Goal: Information Seeking & Learning: Understand process/instructions

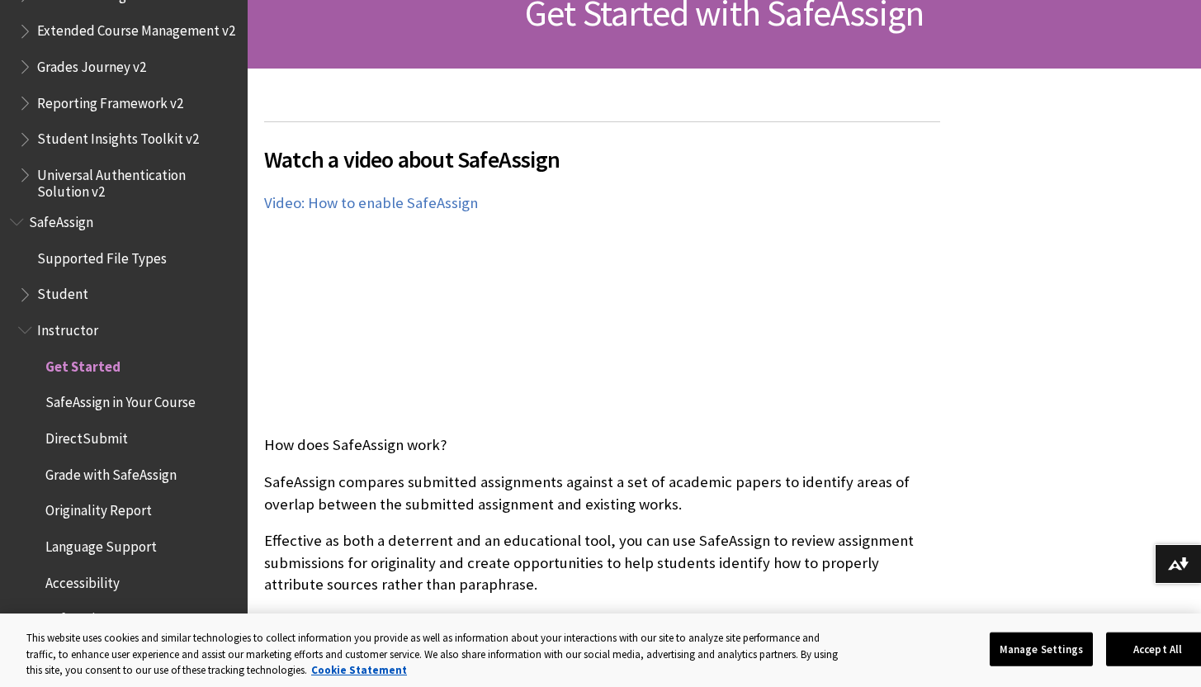
scroll to position [282, 0]
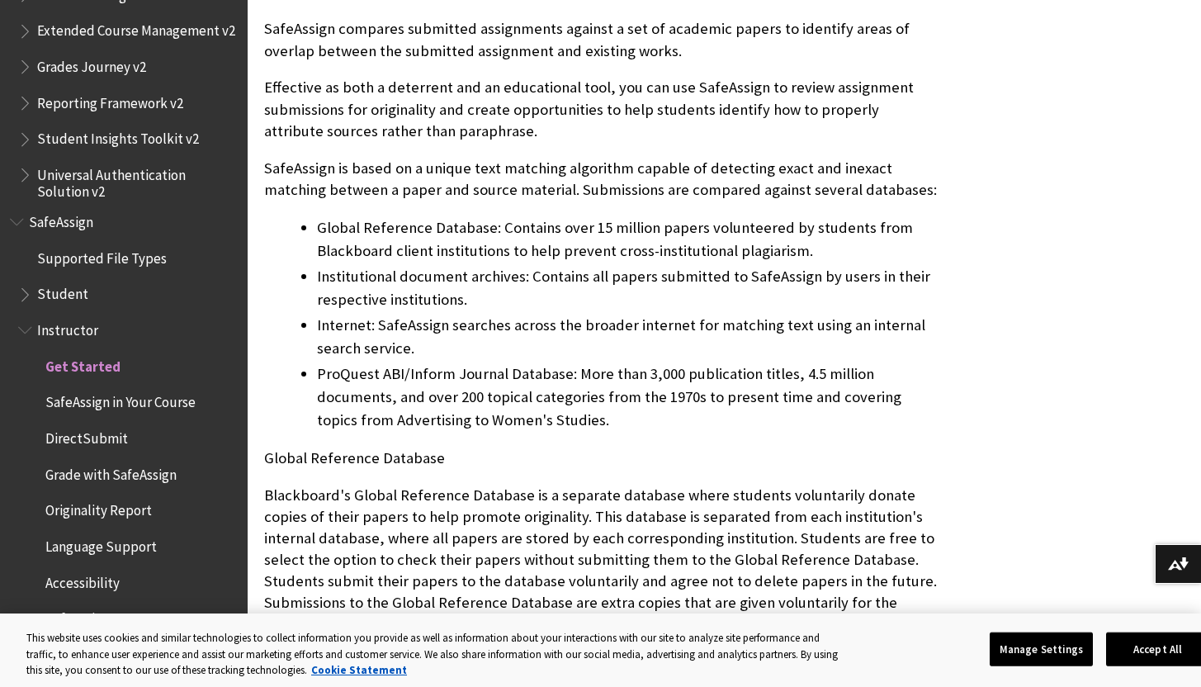
scroll to position [738, 0]
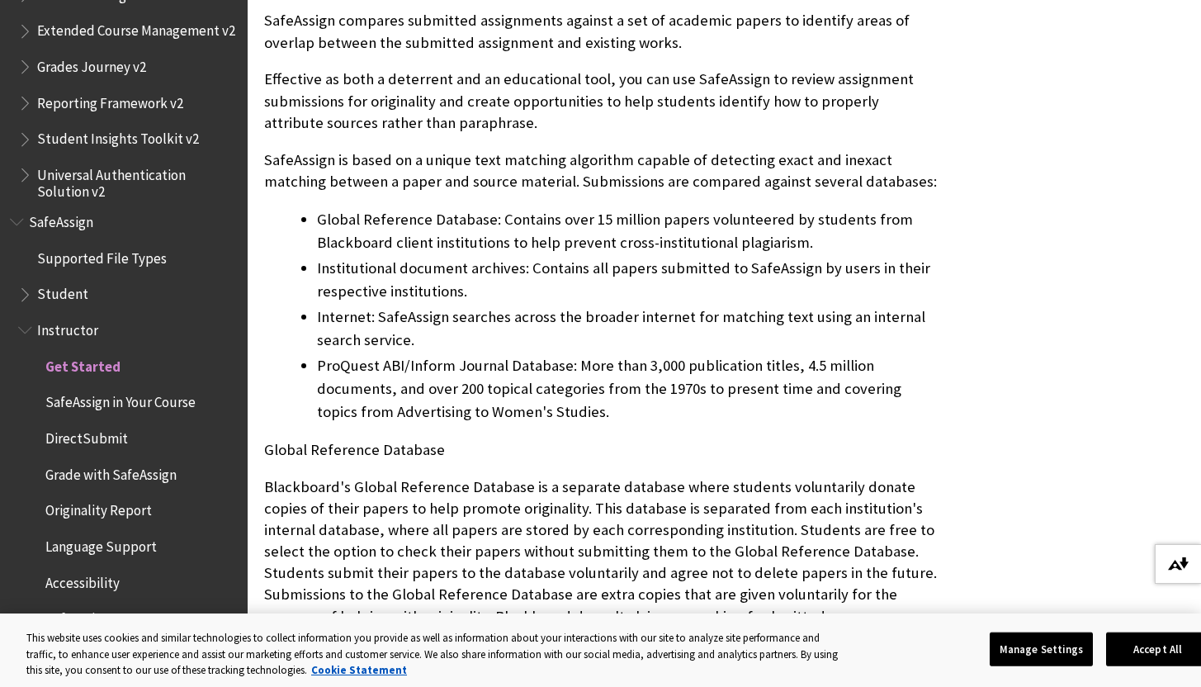
click at [1172, 558] on img at bounding box center [1178, 563] width 21 height 13
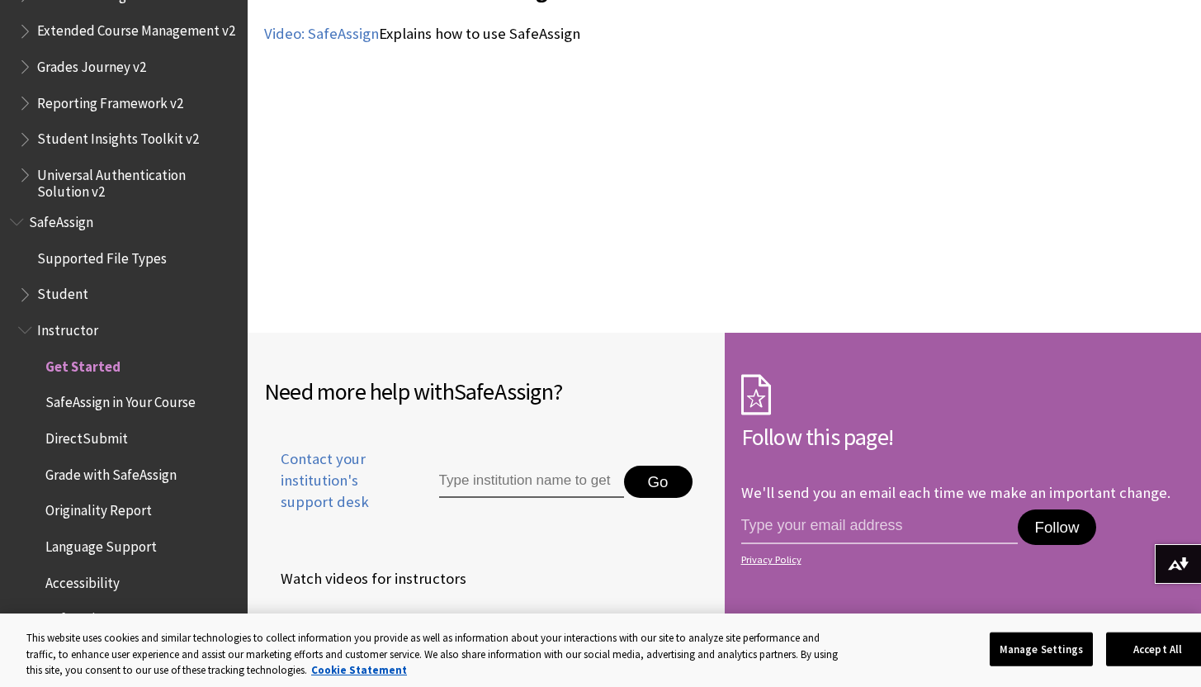
scroll to position [2274, 0]
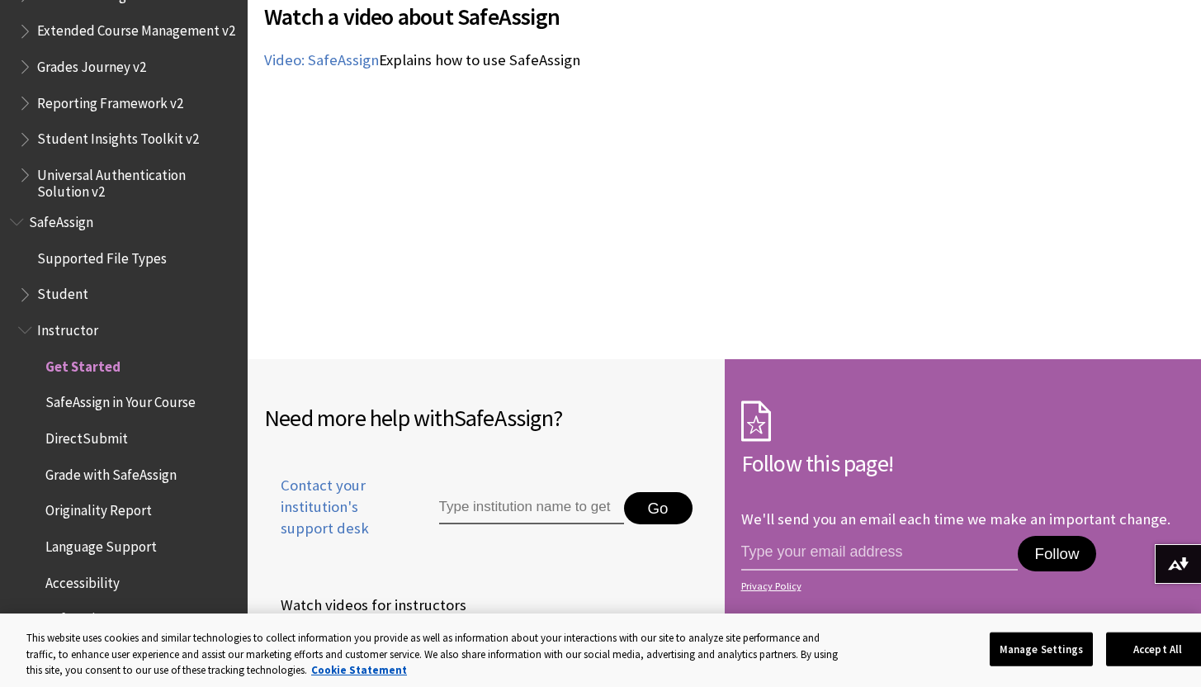
click at [124, 471] on span "Grade with SafeAssign" at bounding box center [110, 472] width 131 height 22
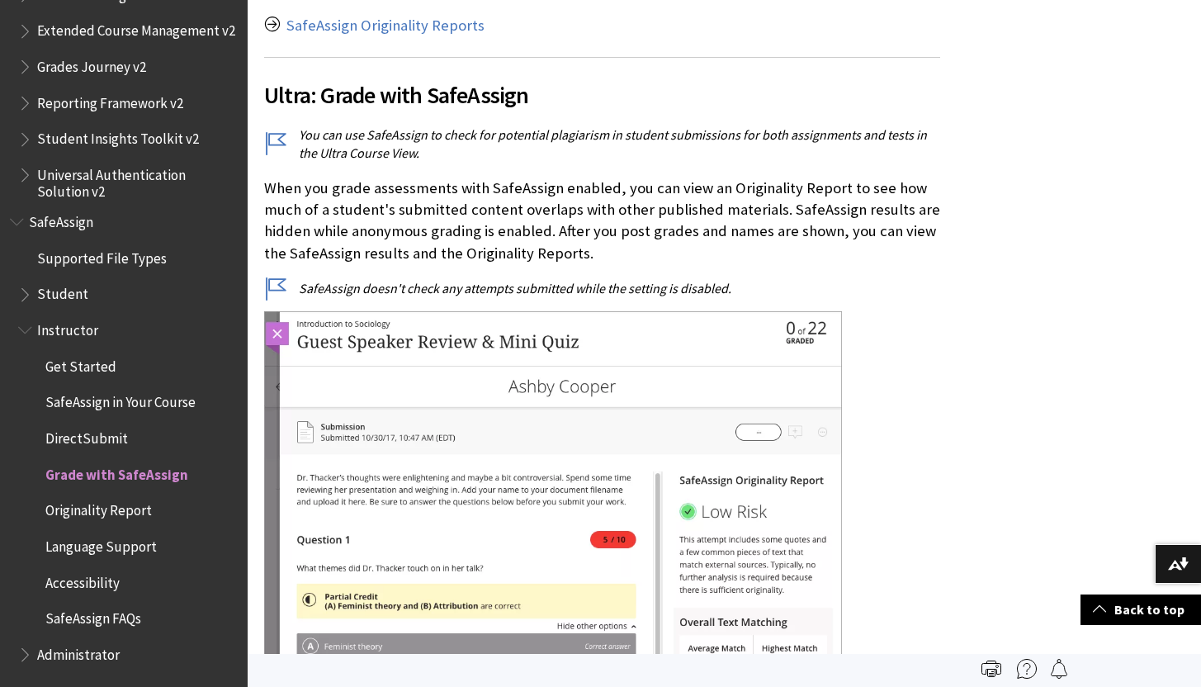
scroll to position [535, 0]
